Goal: Find specific page/section: Find specific page/section

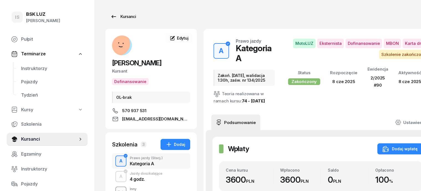
click at [114, 15] on div "Kursanci" at bounding box center [123, 16] width 26 height 7
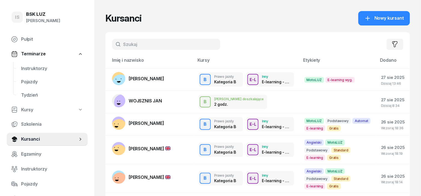
click at [116, 45] on input "text" at bounding box center [166, 44] width 108 height 11
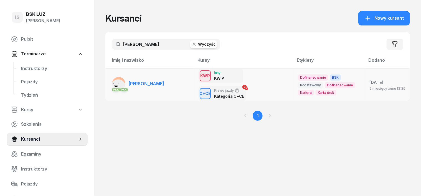
type input "[PERSON_NAME]"
click at [109, 81] on rect at bounding box center [117, 86] width 17 height 17
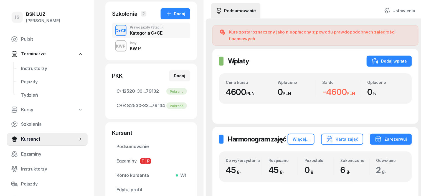
scroll to position [139, 0]
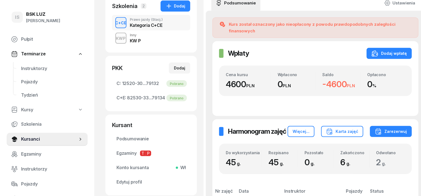
click at [114, 42] on div "KWP" at bounding box center [121, 38] width 14 height 7
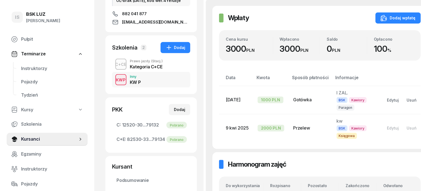
scroll to position [81, 0]
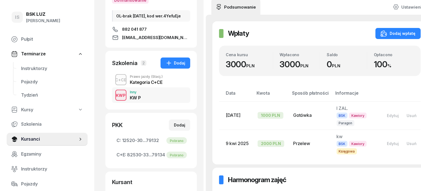
click at [113, 83] on div "C+CE" at bounding box center [121, 80] width 16 height 7
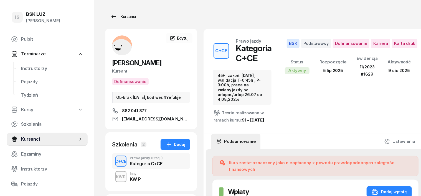
click at [119, 19] on div "Kursanci" at bounding box center [123, 16] width 26 height 7
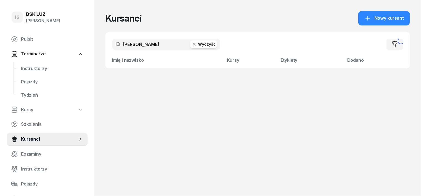
click at [119, 18] on h1 "Kursanci" at bounding box center [123, 18] width 36 height 10
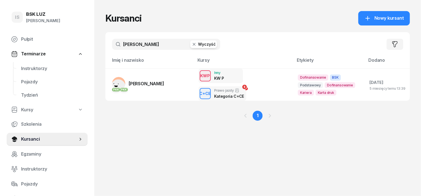
click at [191, 43] on icon "button" at bounding box center [194, 45] width 6 height 6
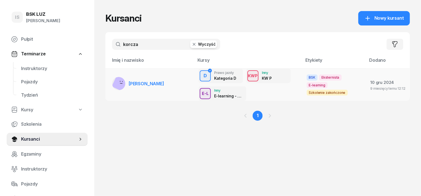
type input "korcza"
click at [112, 83] on rect at bounding box center [121, 82] width 19 height 19
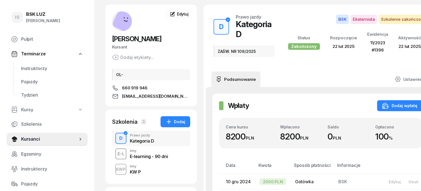
scroll to position [34, 0]
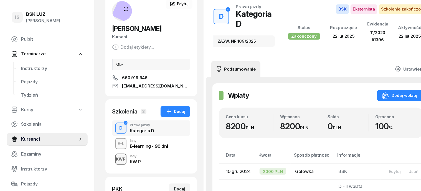
click at [114, 159] on div "KWP" at bounding box center [121, 159] width 14 height 7
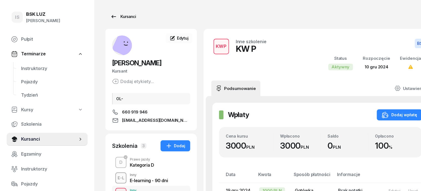
click at [121, 14] on div "Kursanci" at bounding box center [123, 16] width 26 height 7
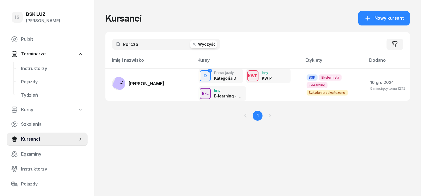
click at [191, 44] on icon "button" at bounding box center [194, 45] width 6 height 6
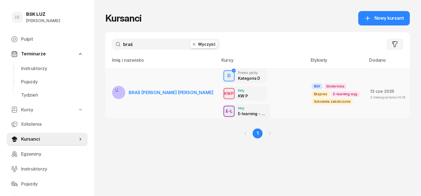
type input "braś"
click at [109, 82] on rect at bounding box center [119, 92] width 21 height 21
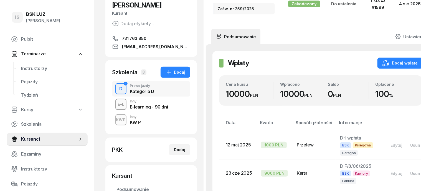
scroll to position [69, 0]
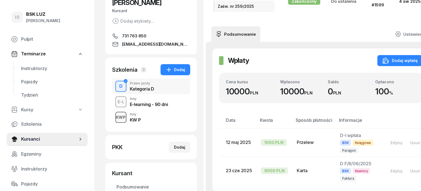
click at [114, 114] on div "KWP" at bounding box center [121, 117] width 14 height 7
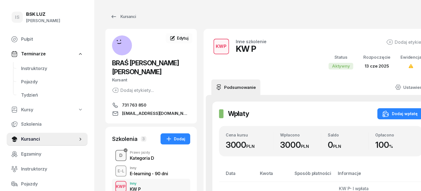
click at [117, 151] on div "D" at bounding box center [121, 155] width 8 height 9
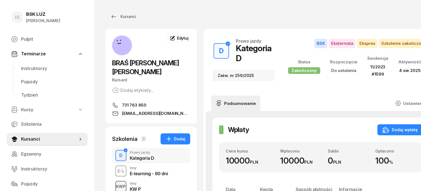
click at [114, 183] on div "KWP" at bounding box center [121, 186] width 14 height 7
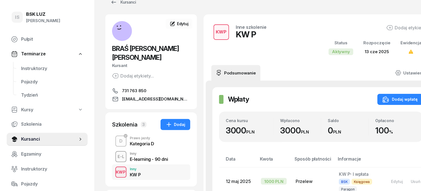
scroll to position [3, 0]
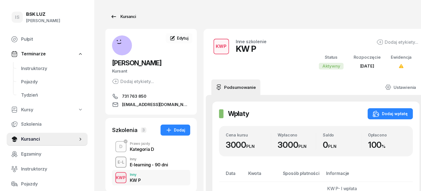
click at [111, 17] on div "Kursanci" at bounding box center [123, 16] width 26 height 7
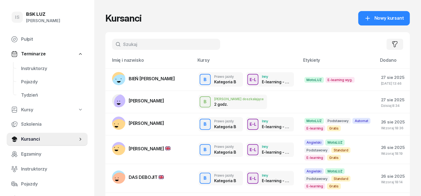
click at [118, 49] on input "text" at bounding box center [166, 44] width 108 height 11
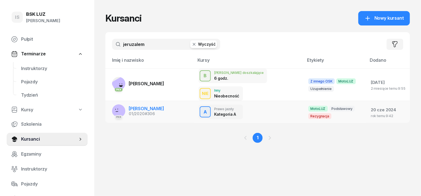
type input "jeruzalem"
drag, startPoint x: 104, startPoint y: 101, endPoint x: 130, endPoint y: 100, distance: 25.5
click at [108, 101] on rect at bounding box center [118, 108] width 21 height 21
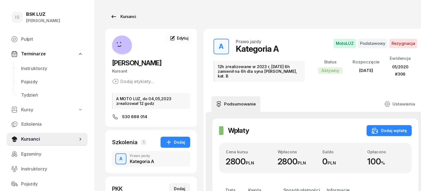
click at [116, 16] on div "Kursanci" at bounding box center [123, 16] width 26 height 7
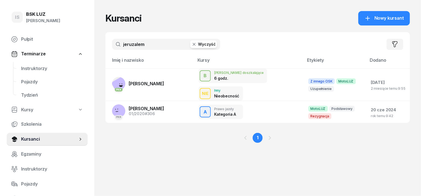
click at [191, 44] on icon "button" at bounding box center [194, 45] width 6 height 6
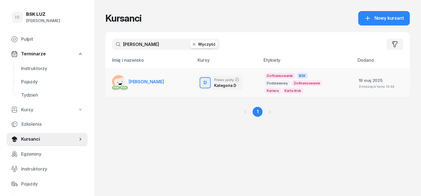
type input "pawełek"
click at [114, 82] on rect at bounding box center [122, 85] width 16 height 16
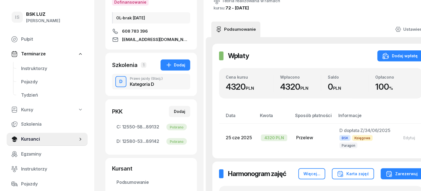
scroll to position [34, 0]
